Goal: Find specific page/section: Find specific page/section

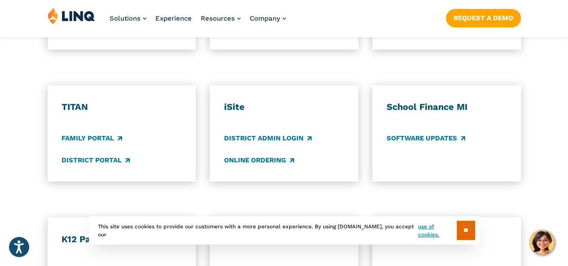
scroll to position [719, 0]
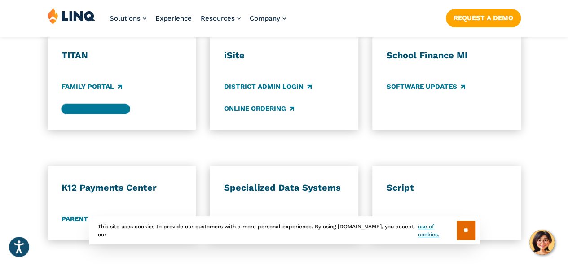
click at [101, 104] on link "District Portal" at bounding box center [96, 109] width 68 height 10
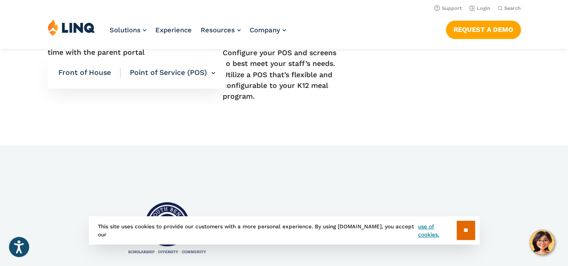
scroll to position [629, 0]
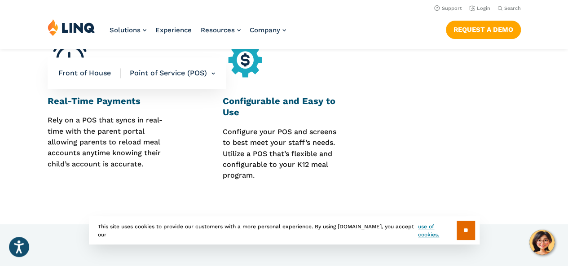
click at [178, 73] on li "Point of Service (POS) Overview Online Portal Free & Reduced Meals Point of Ser…" at bounding box center [168, 73] width 94 height 31
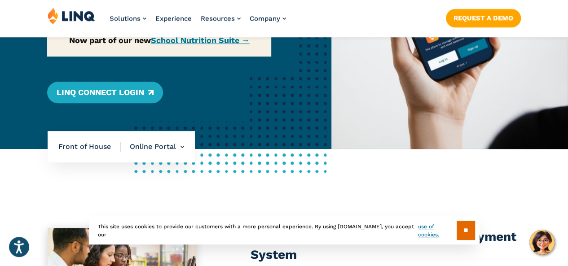
scroll to position [180, 0]
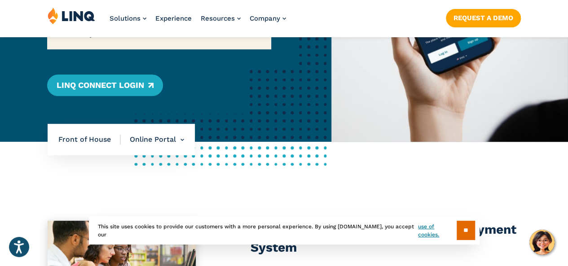
click at [137, 81] on div "Home / Solutions / LINQ Nutrition / School Nutrition / Front of House / Online …" at bounding box center [166, 6] width 332 height 272
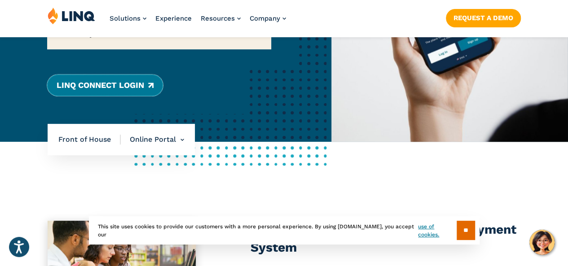
click at [120, 89] on link "LINQ Connect Login" at bounding box center [104, 86] width 115 height 22
